Goal: Navigation & Orientation: Find specific page/section

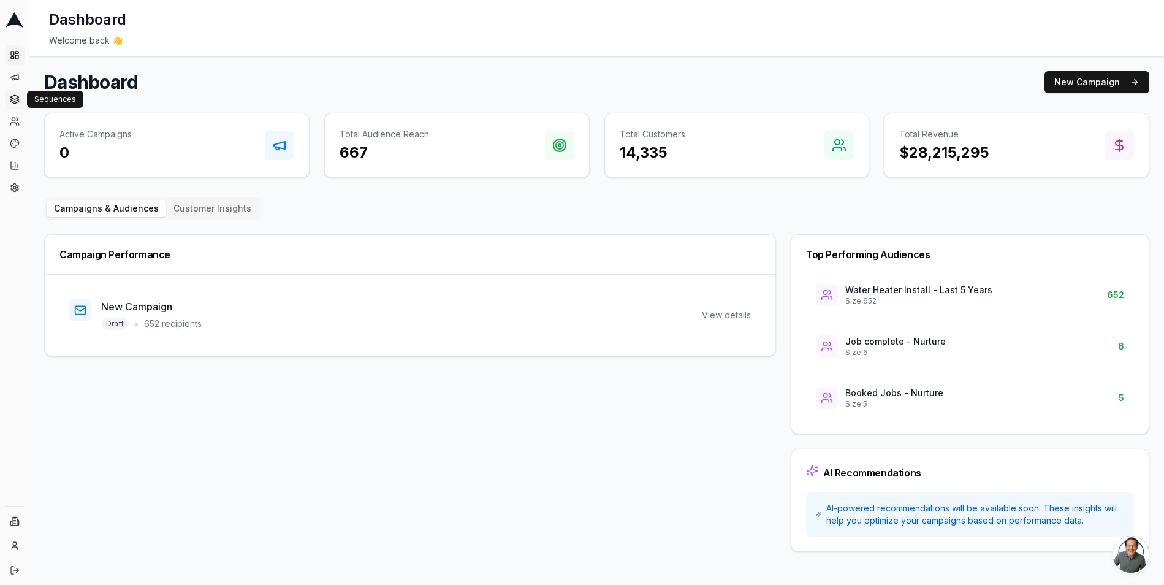
click at [18, 99] on icon at bounding box center [15, 99] width 10 height 10
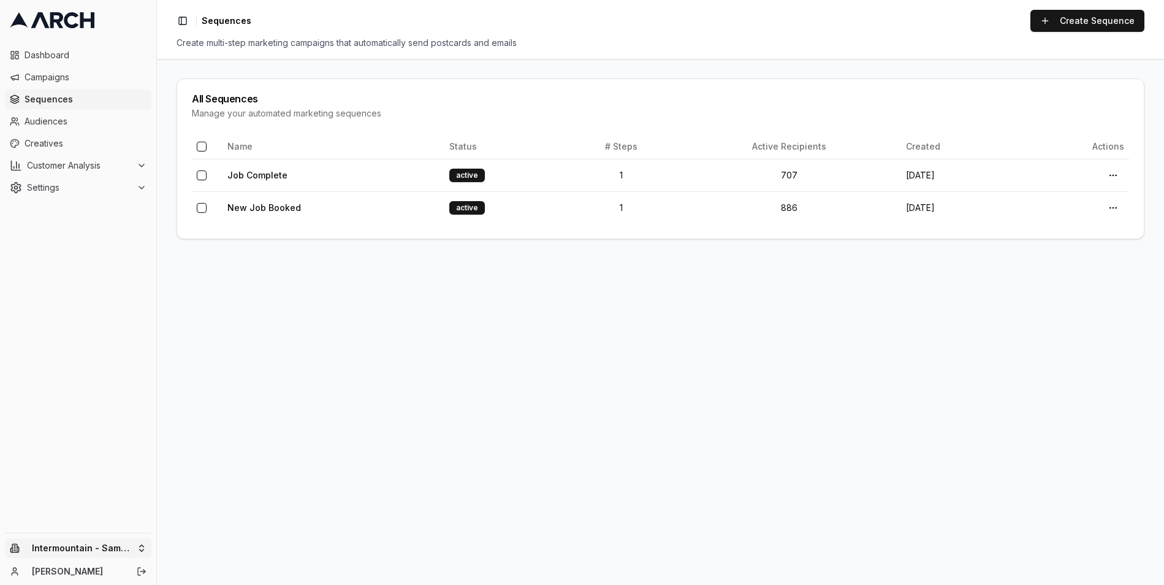
click at [120, 549] on html "Dashboard Campaigns Sequences Audiences Creatives Customer Analysis Settings In…" at bounding box center [582, 292] width 1164 height 585
click at [423, 477] on html "Dashboard Campaigns Sequences Audiences Creatives Customer Analysis Settings In…" at bounding box center [582, 292] width 1164 height 585
click at [1080, 18] on link "Create Sequence" at bounding box center [1087, 21] width 114 height 22
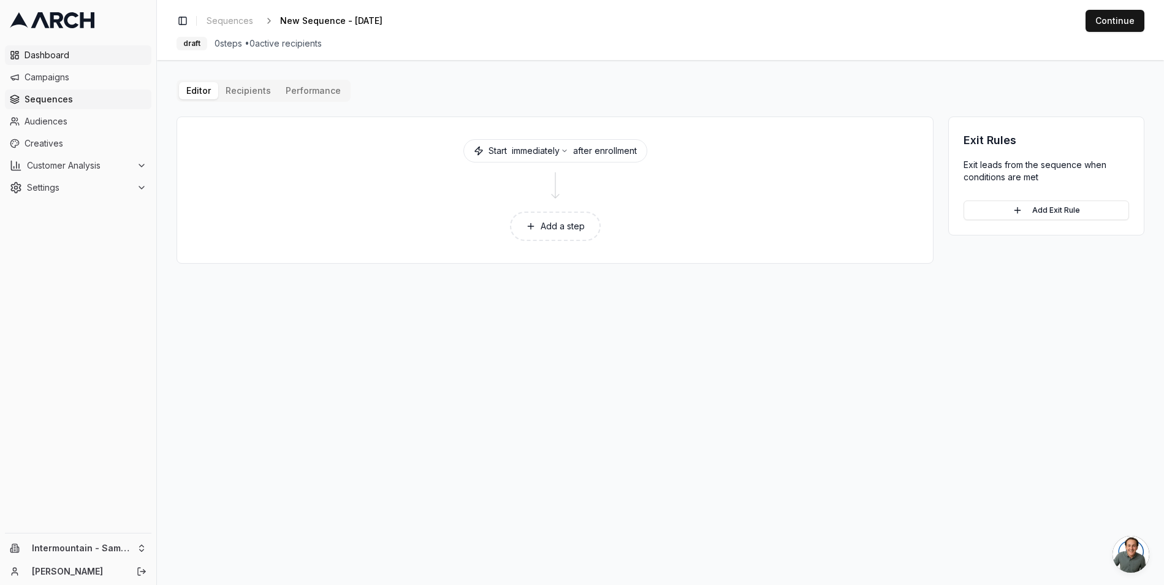
click at [59, 54] on span "Dashboard" at bounding box center [86, 55] width 122 height 12
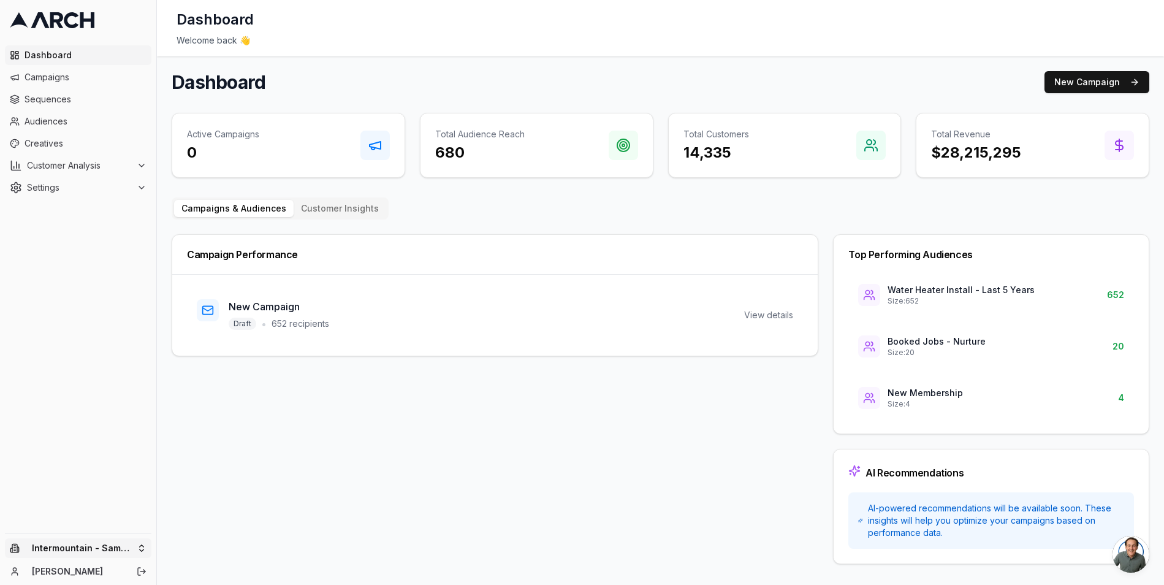
click at [122, 540] on html "Dashboard Campaigns Sequences Audiences Creatives Customer Analysis Settings In…" at bounding box center [582, 292] width 1164 height 585
click at [235, 532] on div "Intermountain - Superior Water & Air" at bounding box center [226, 536] width 135 height 32
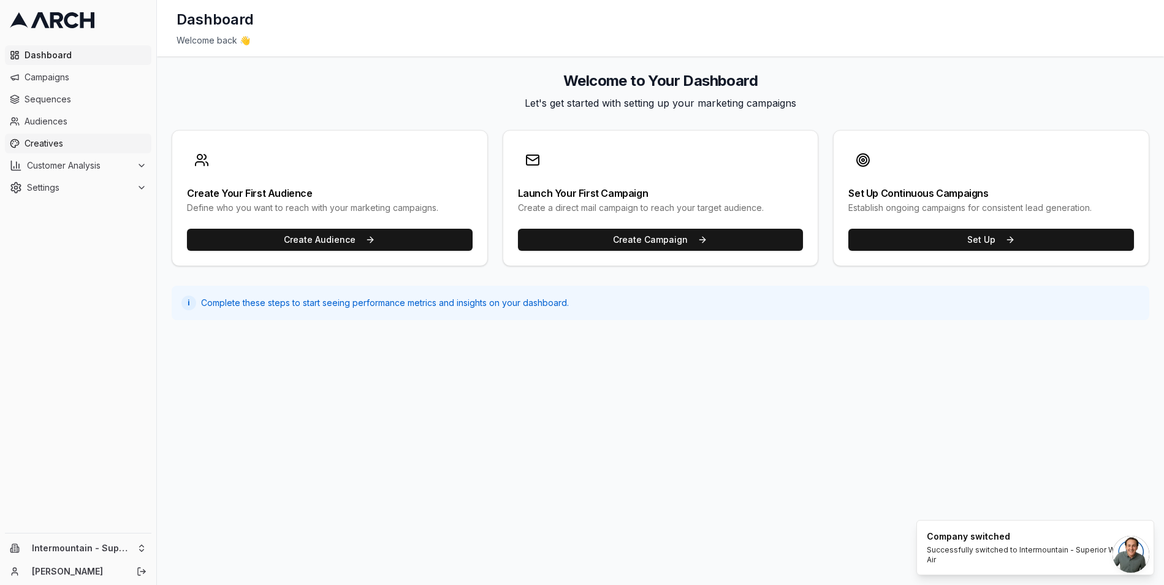
click at [41, 141] on span "Creatives" at bounding box center [86, 143] width 122 height 12
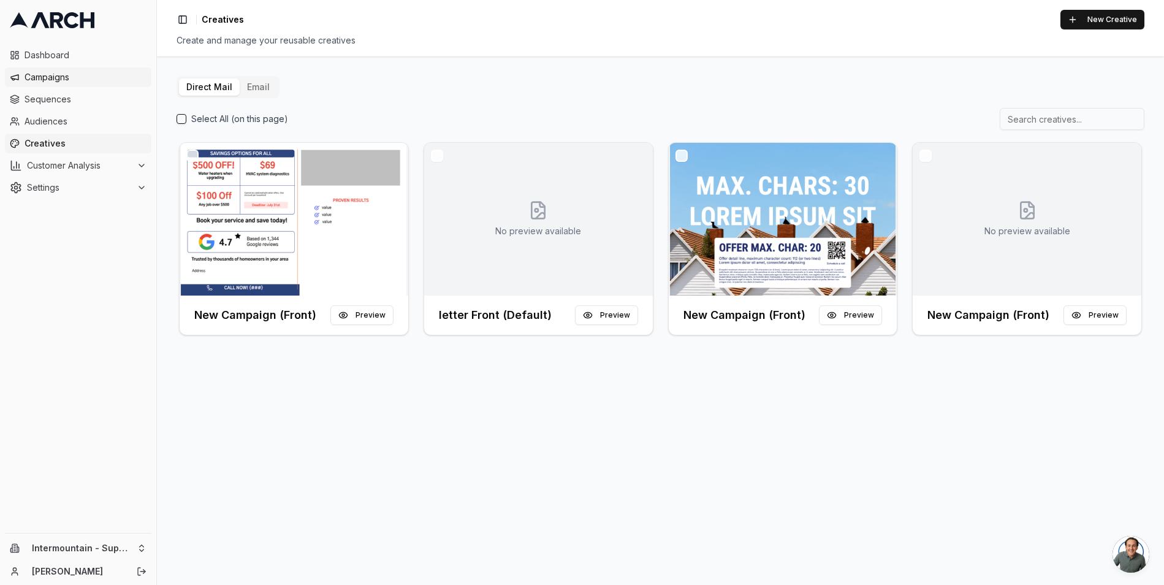
click at [46, 82] on span "Campaigns" at bounding box center [86, 77] width 122 height 12
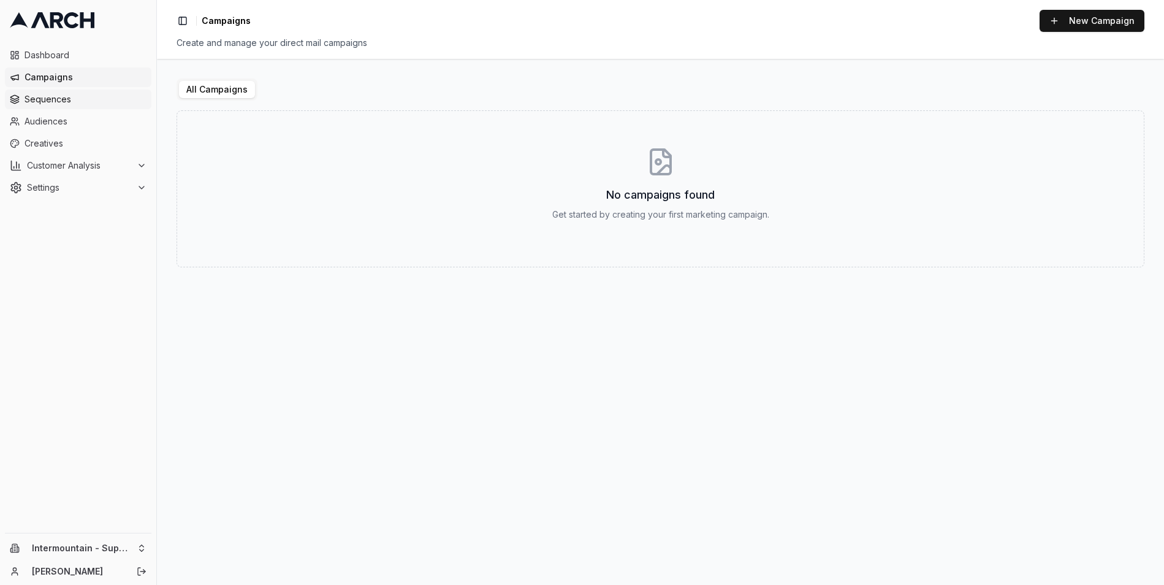
click at [44, 104] on span "Sequences" at bounding box center [86, 99] width 122 height 12
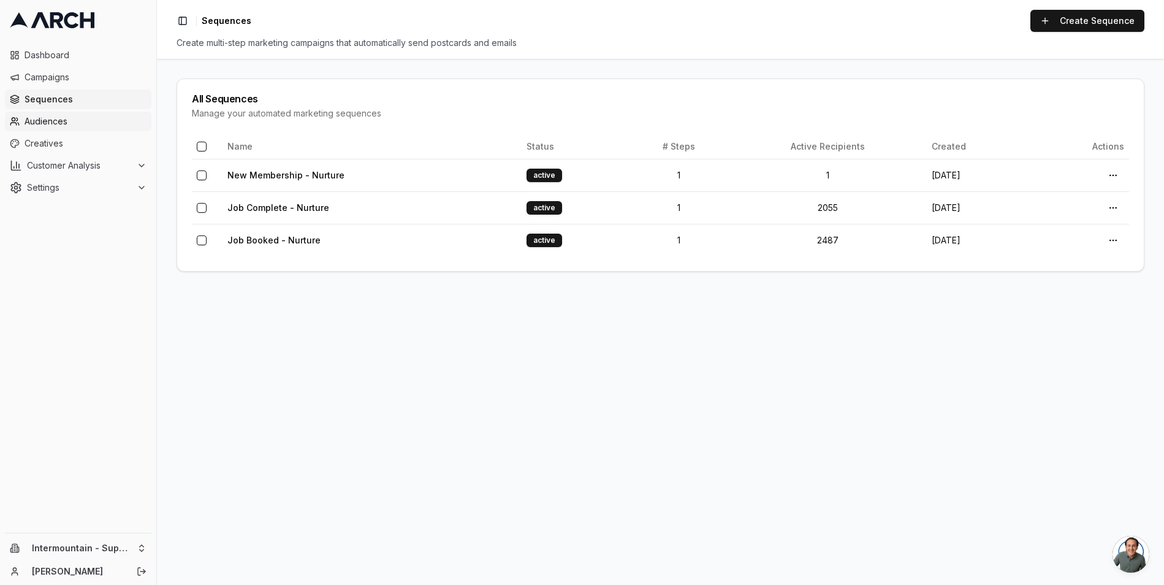
click at [69, 127] on span "Audiences" at bounding box center [86, 121] width 122 height 12
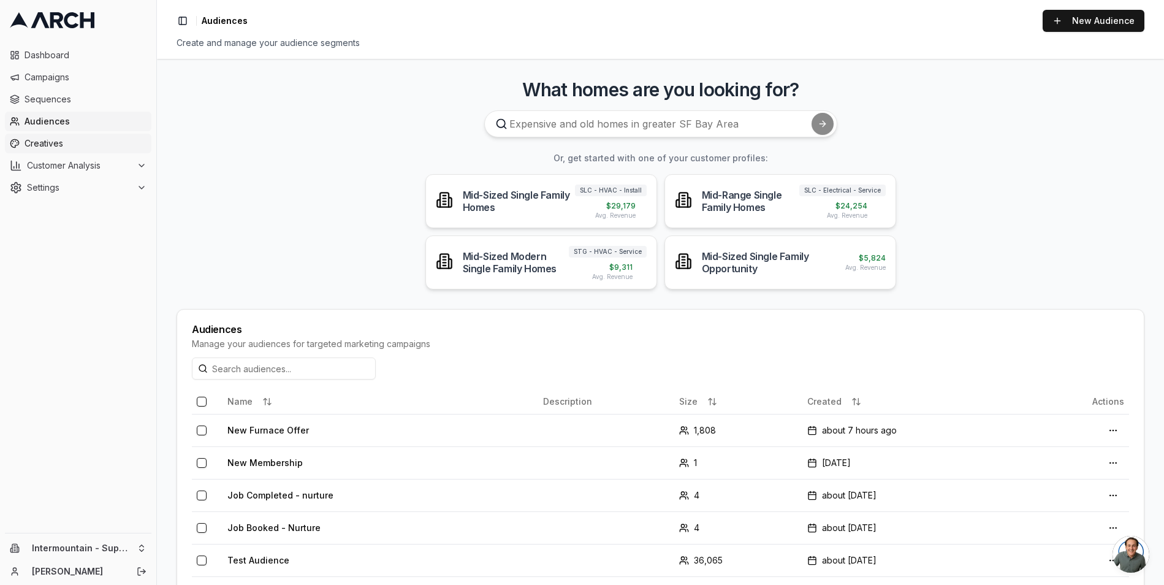
click at [90, 140] on span "Creatives" at bounding box center [86, 143] width 122 height 12
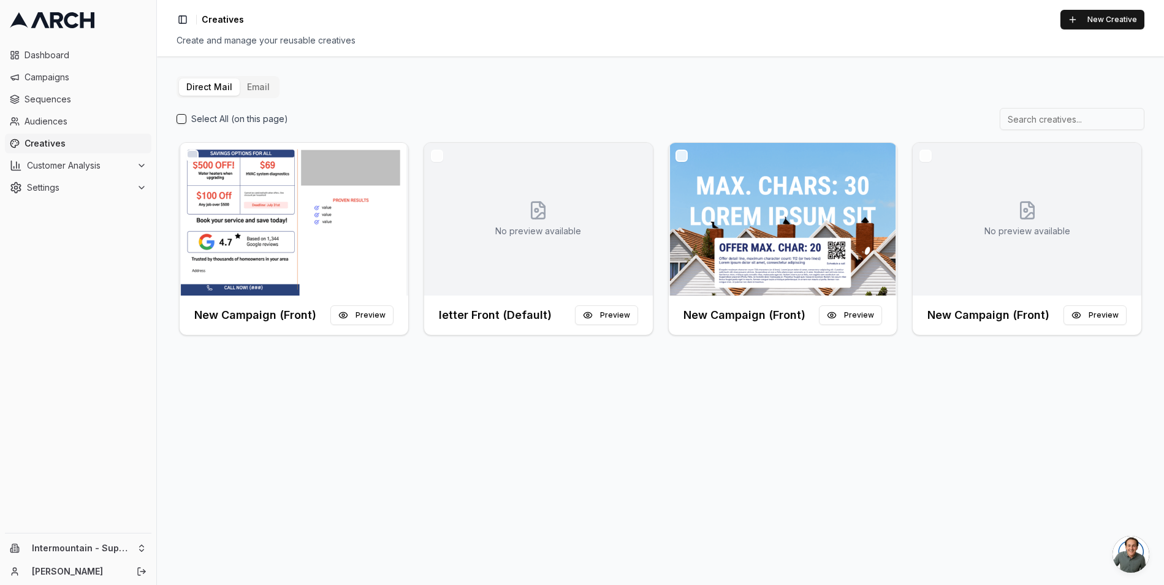
click at [456, 235] on div "No preview available" at bounding box center [538, 219] width 229 height 153
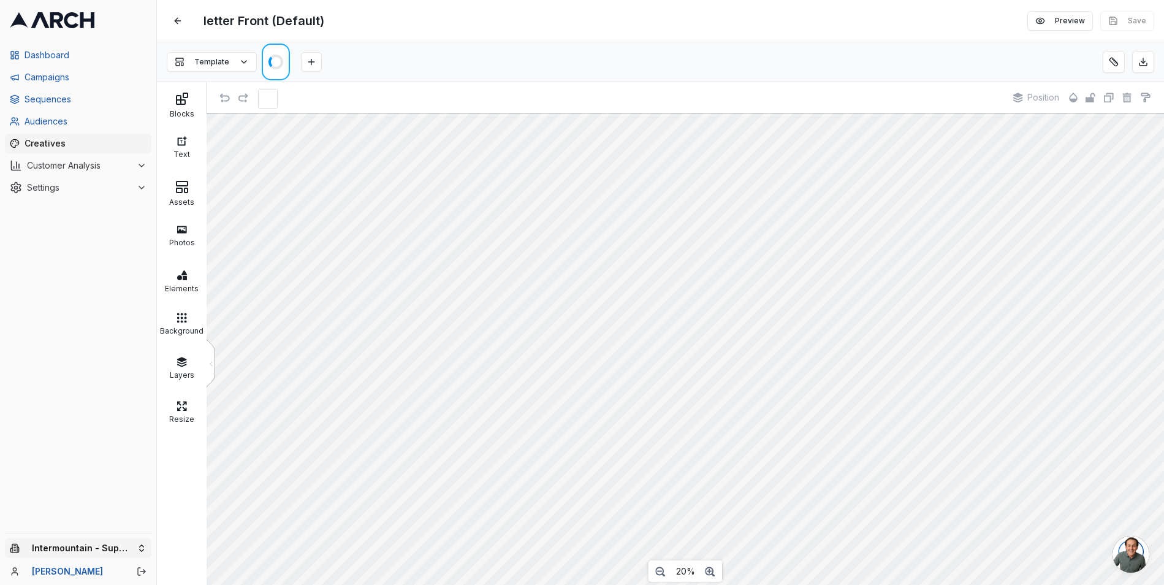
click at [135, 554] on html "Dashboard Campaigns Sequences Audiences Creatives Customer Analysis Settings In…" at bounding box center [582, 292] width 1164 height 585
click at [172, 20] on html "Dashboard Campaigns Sequences Audiences Creatives Customer Analysis Settings In…" at bounding box center [582, 292] width 1164 height 585
click at [176, 20] on button at bounding box center [178, 21] width 22 height 22
